Goal: Task Accomplishment & Management: Manage account settings

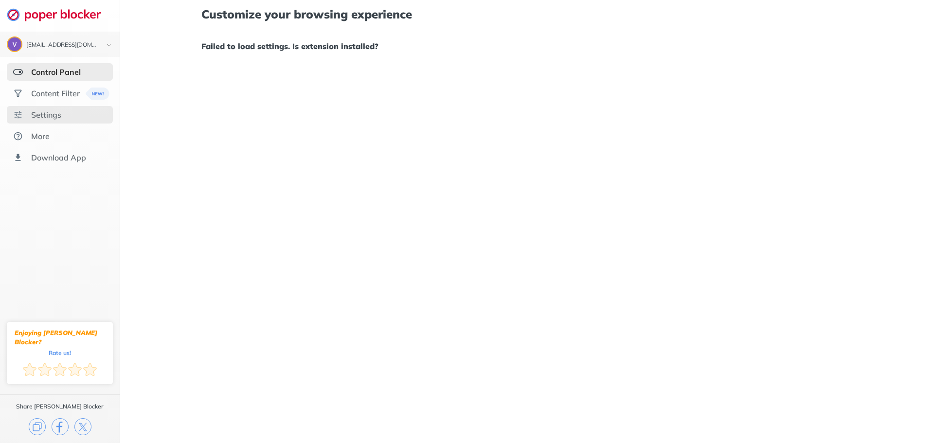
click at [58, 117] on div "Settings" at bounding box center [46, 115] width 30 height 10
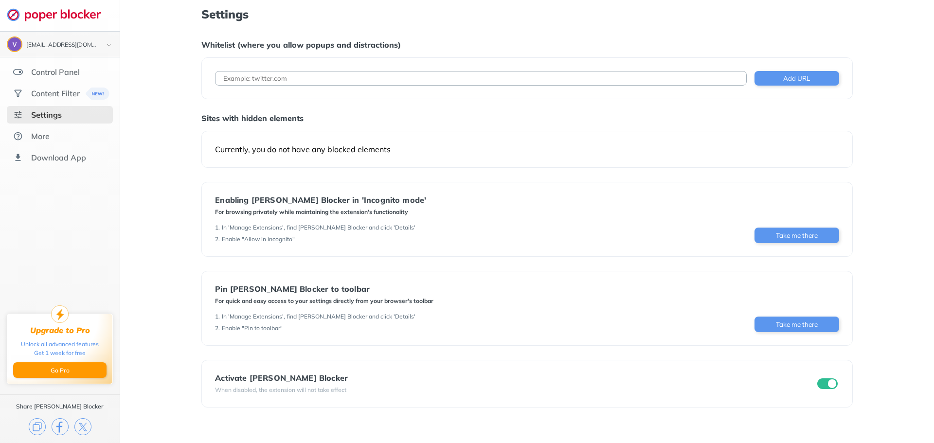
click at [112, 52] on div "[EMAIL_ADDRESS][DOMAIN_NAME]" at bounding box center [60, 44] width 106 height 16
click at [111, 48] on img at bounding box center [109, 45] width 12 height 10
click at [41, 65] on button "Logout" at bounding box center [38, 66] width 28 height 10
